Goal: Task Accomplishment & Management: Use online tool/utility

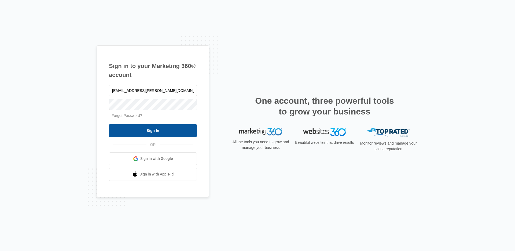
click at [150, 131] on input "Sign In" at bounding box center [153, 130] width 88 height 13
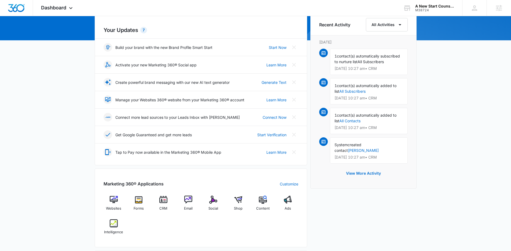
scroll to position [113, 0]
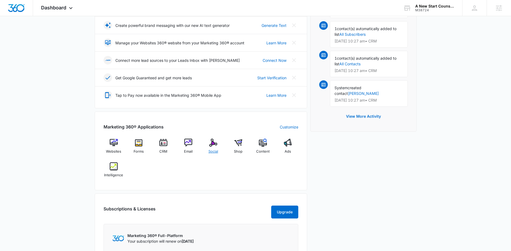
click at [215, 150] on span "Social" at bounding box center [213, 151] width 10 height 5
